Goal: Navigation & Orientation: Find specific page/section

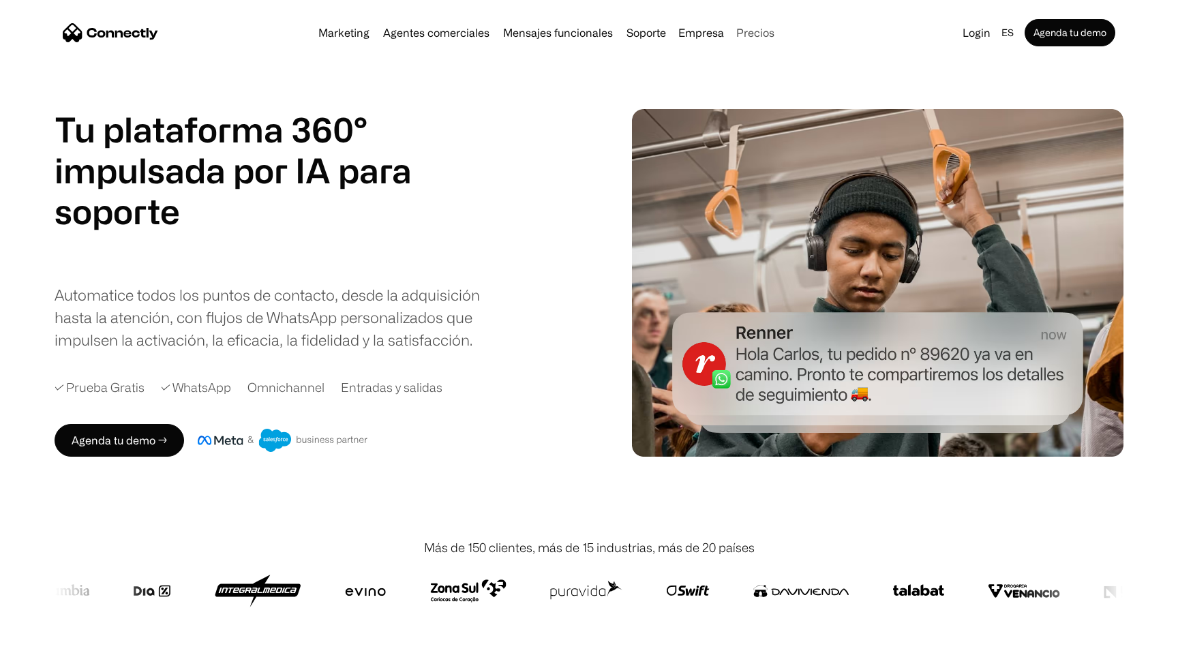
click at [758, 32] on link "Precios" at bounding box center [755, 32] width 49 height 11
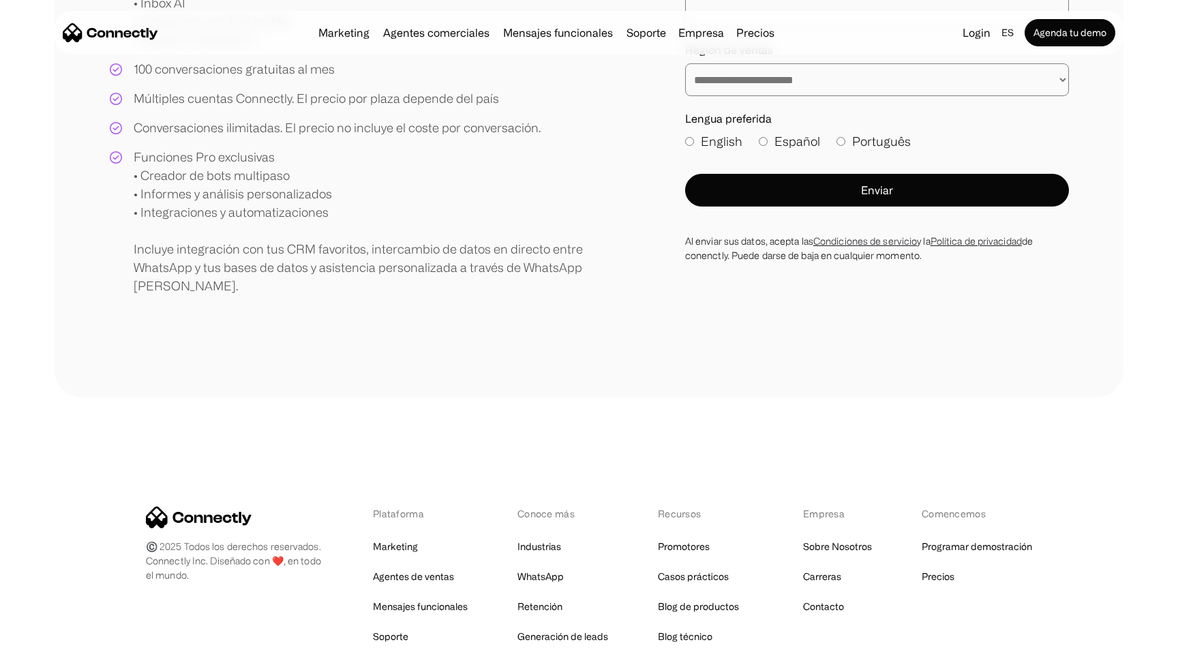
scroll to position [395, 0]
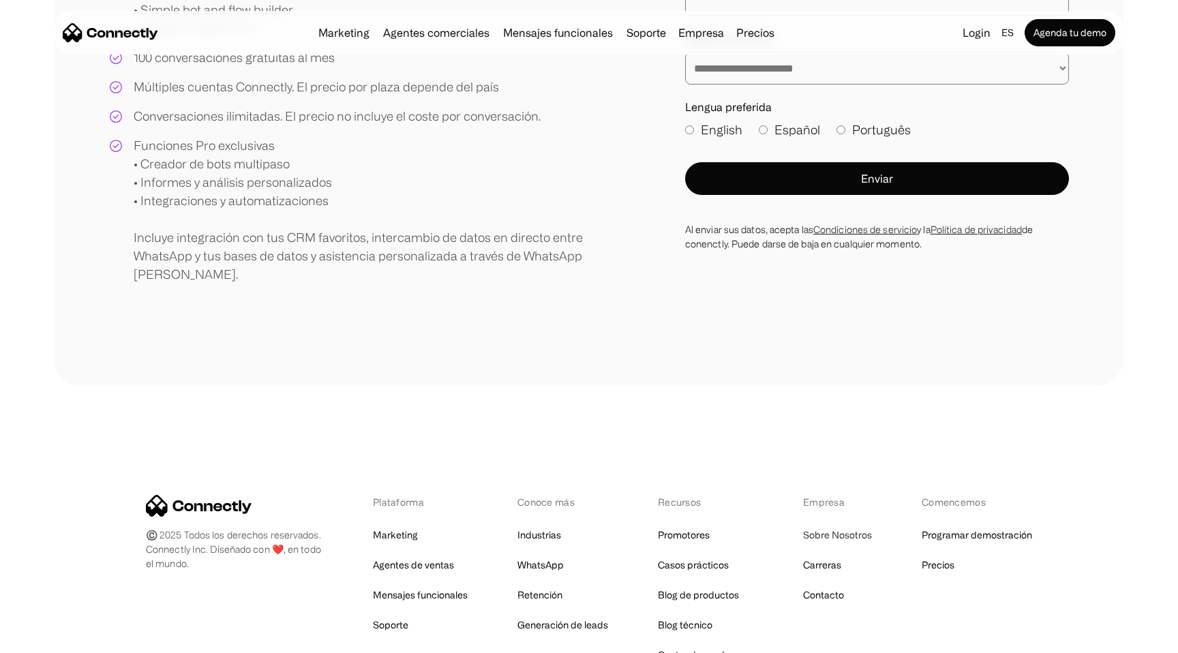
click at [818, 531] on link "Sobre Nosotros" at bounding box center [837, 535] width 69 height 19
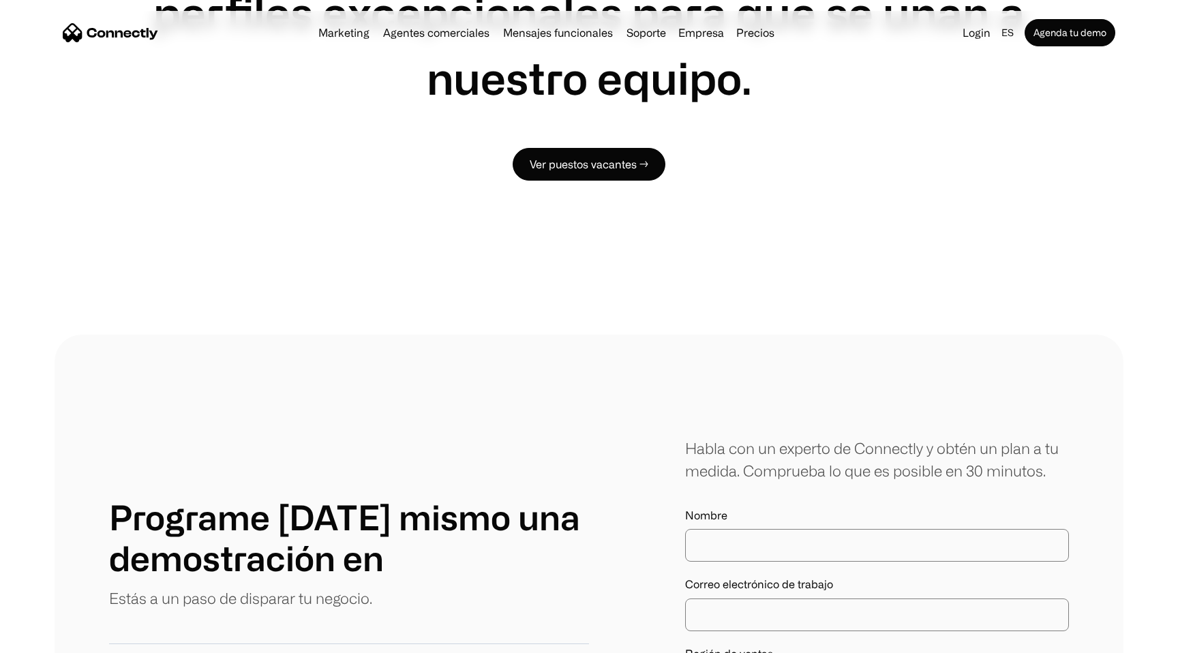
scroll to position [1200, 0]
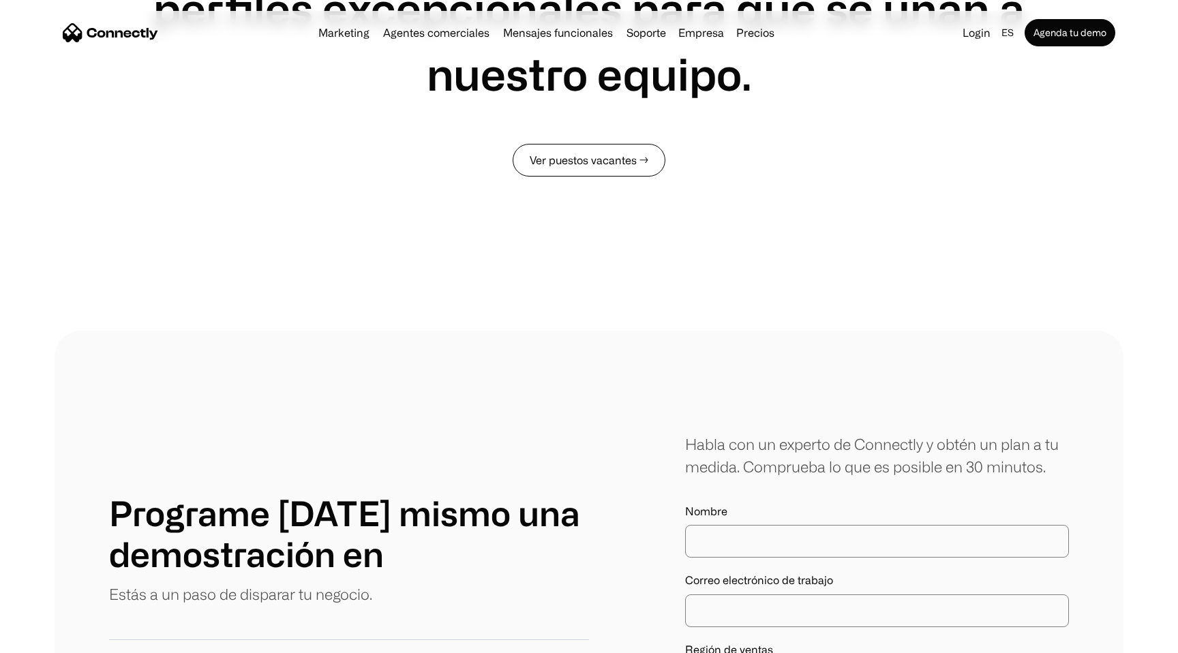
click at [567, 170] on link "Ver puestos vacantes →" at bounding box center [589, 160] width 153 height 33
